Goal: Transaction & Acquisition: Download file/media

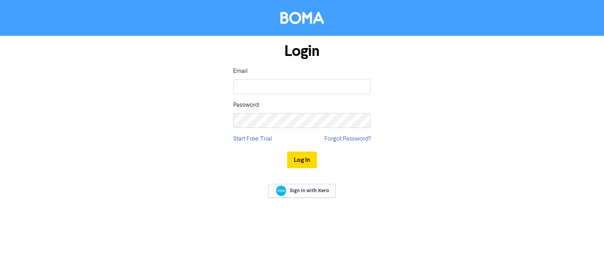
click at [0, 277] on com-1password-button at bounding box center [0, 278] width 0 height 0
type input "[EMAIL_ADDRESS][DOMAIN_NAME]"
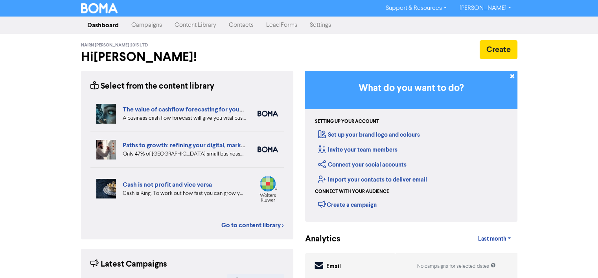
click at [239, 26] on link "Contacts" at bounding box center [241, 25] width 37 height 16
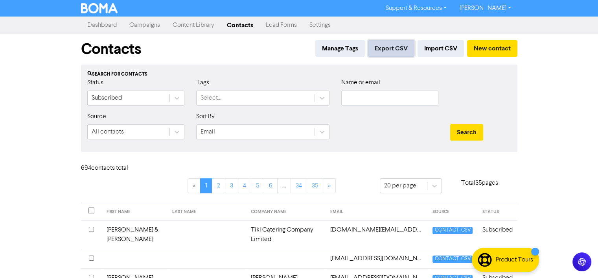
click at [389, 48] on button "Export CSV" at bounding box center [391, 48] width 46 height 17
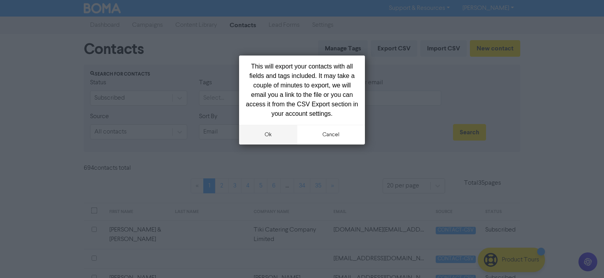
click at [267, 134] on button "ok" at bounding box center [268, 135] width 58 height 20
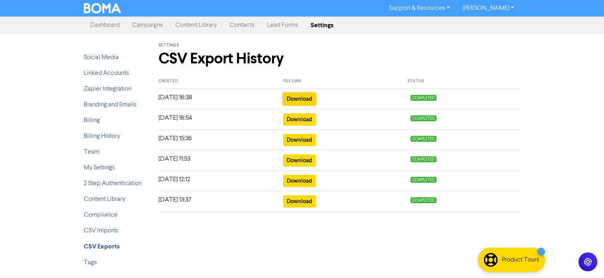
click at [302, 97] on button "Download" at bounding box center [299, 99] width 33 height 12
